Goal: Contribute content: Add original content to the website for others to see

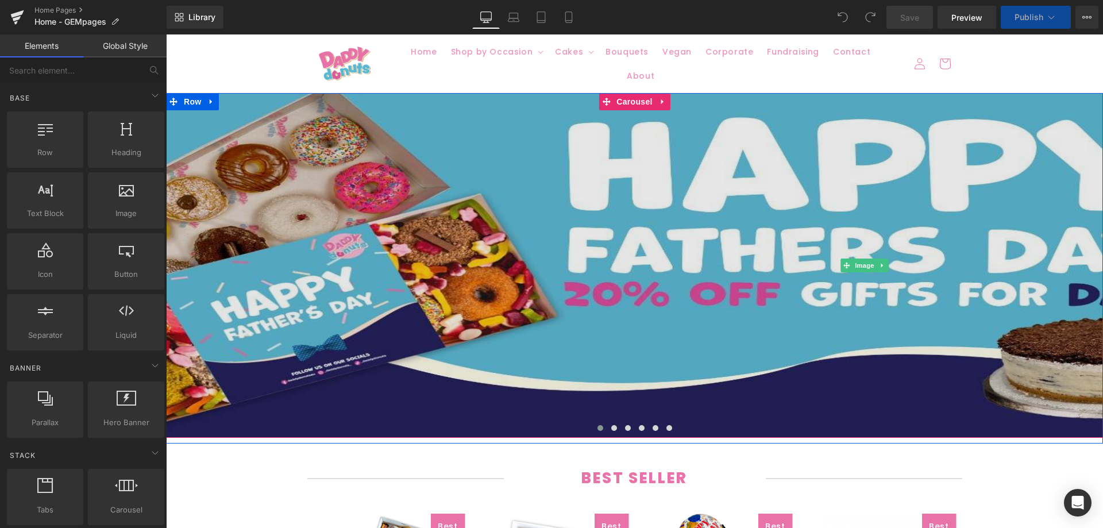
click at [360, 258] on img at bounding box center [864, 265] width 1397 height 345
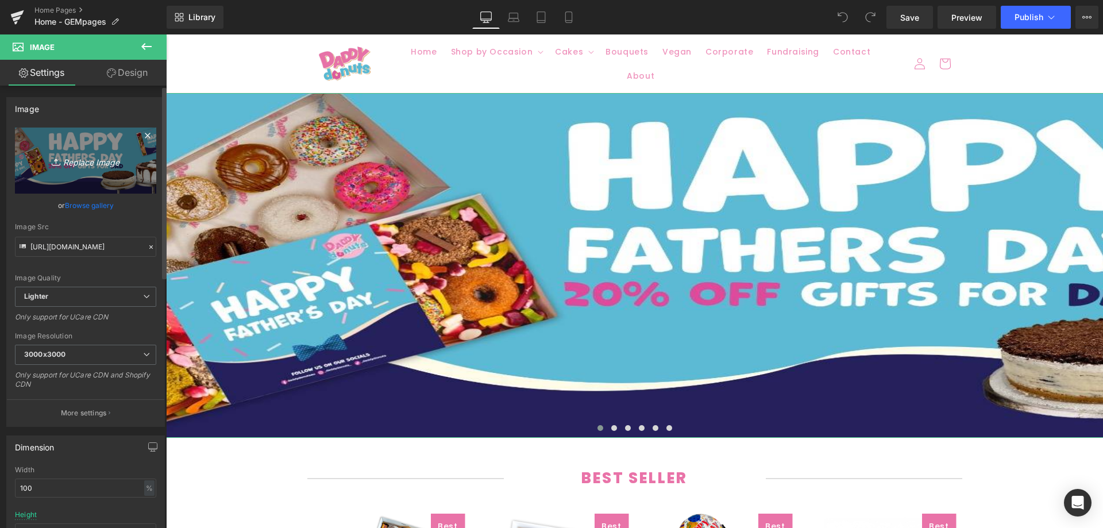
click at [77, 168] on link "Replace Image" at bounding box center [85, 161] width 141 height 66
type input "C:\fakepath\Banner2.jpg"
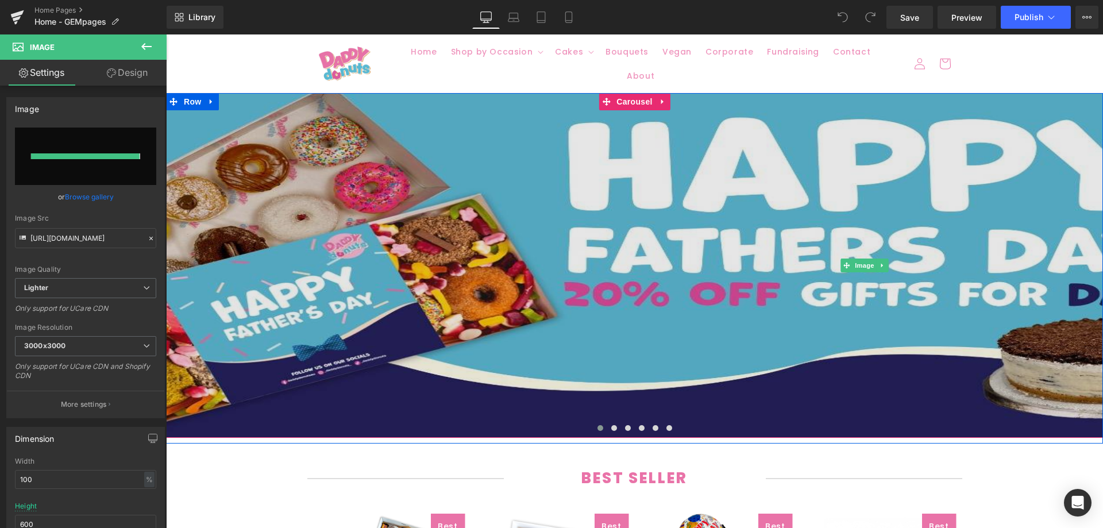
type input "[URL][DOMAIN_NAME]"
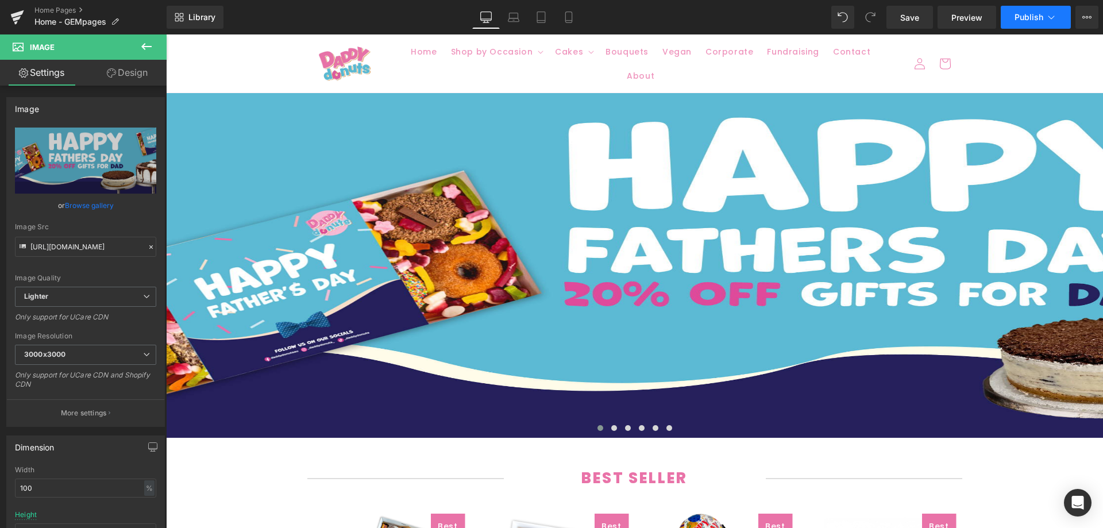
click at [1014, 24] on button "Publish" at bounding box center [1036, 17] width 70 height 23
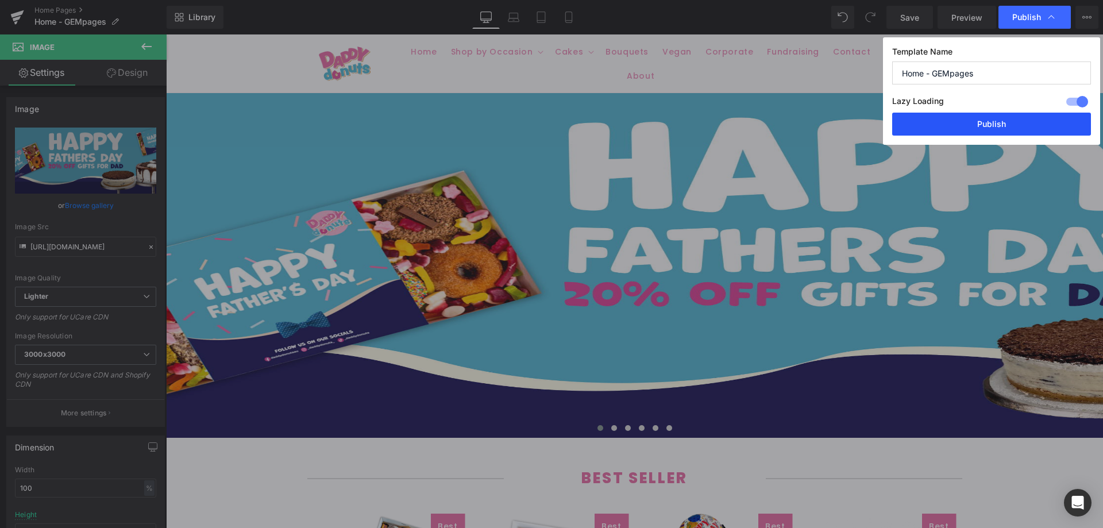
click at [974, 122] on button "Publish" at bounding box center [991, 124] width 199 height 23
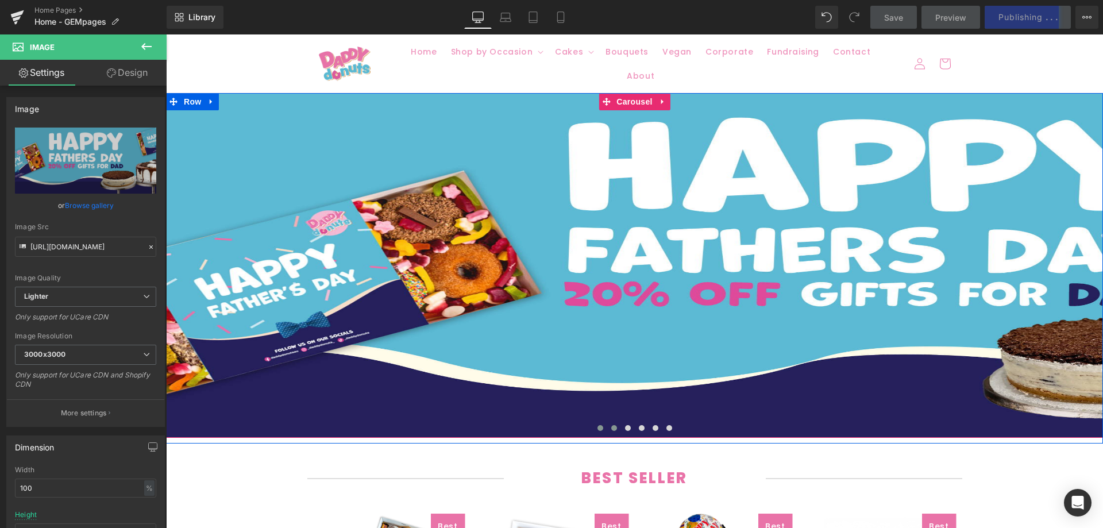
click at [607, 425] on button at bounding box center [614, 427] width 14 height 11
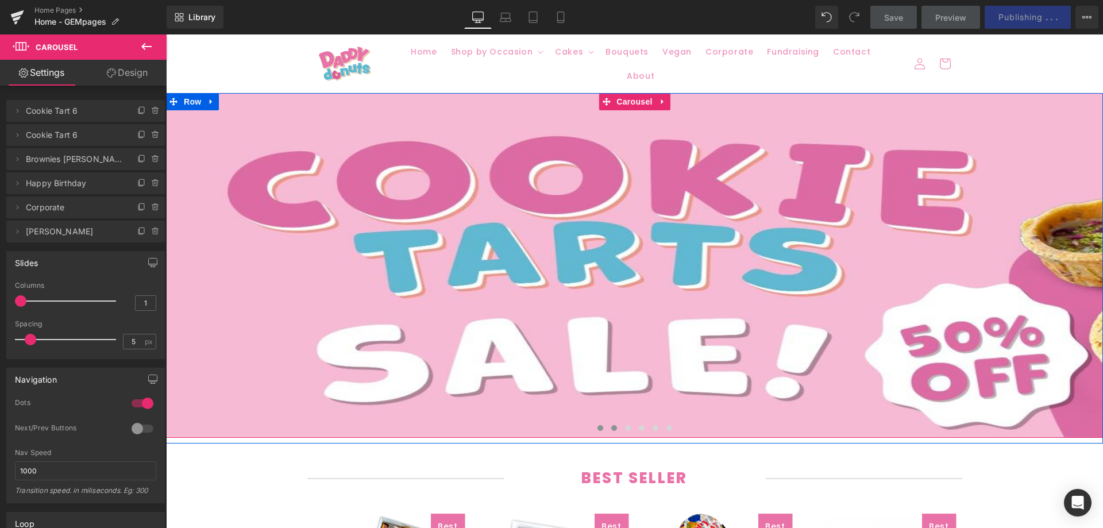
click at [598, 425] on span at bounding box center [601, 428] width 6 height 6
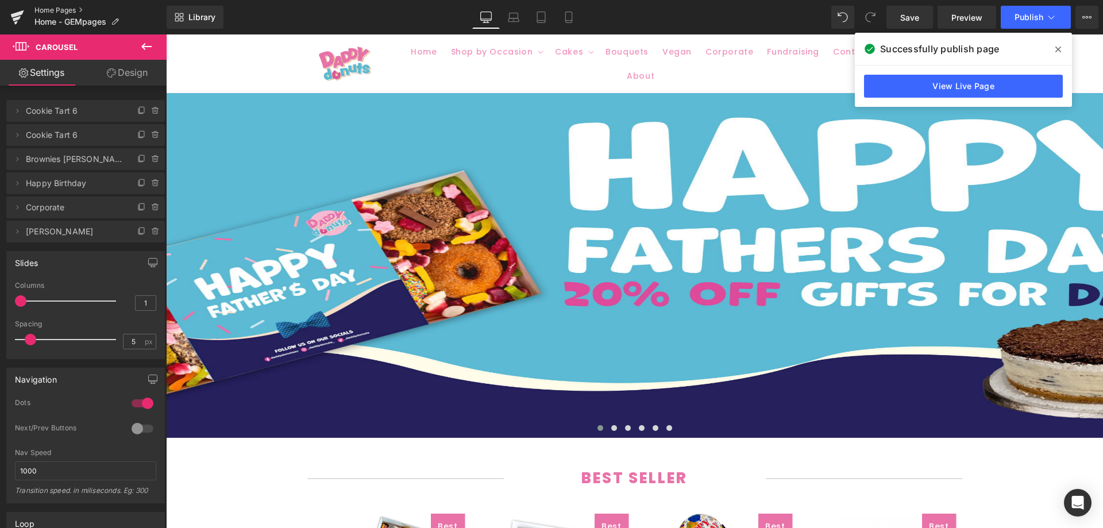
click at [54, 8] on link "Home Pages" at bounding box center [100, 10] width 132 height 9
